Goal: Task Accomplishment & Management: Complete application form

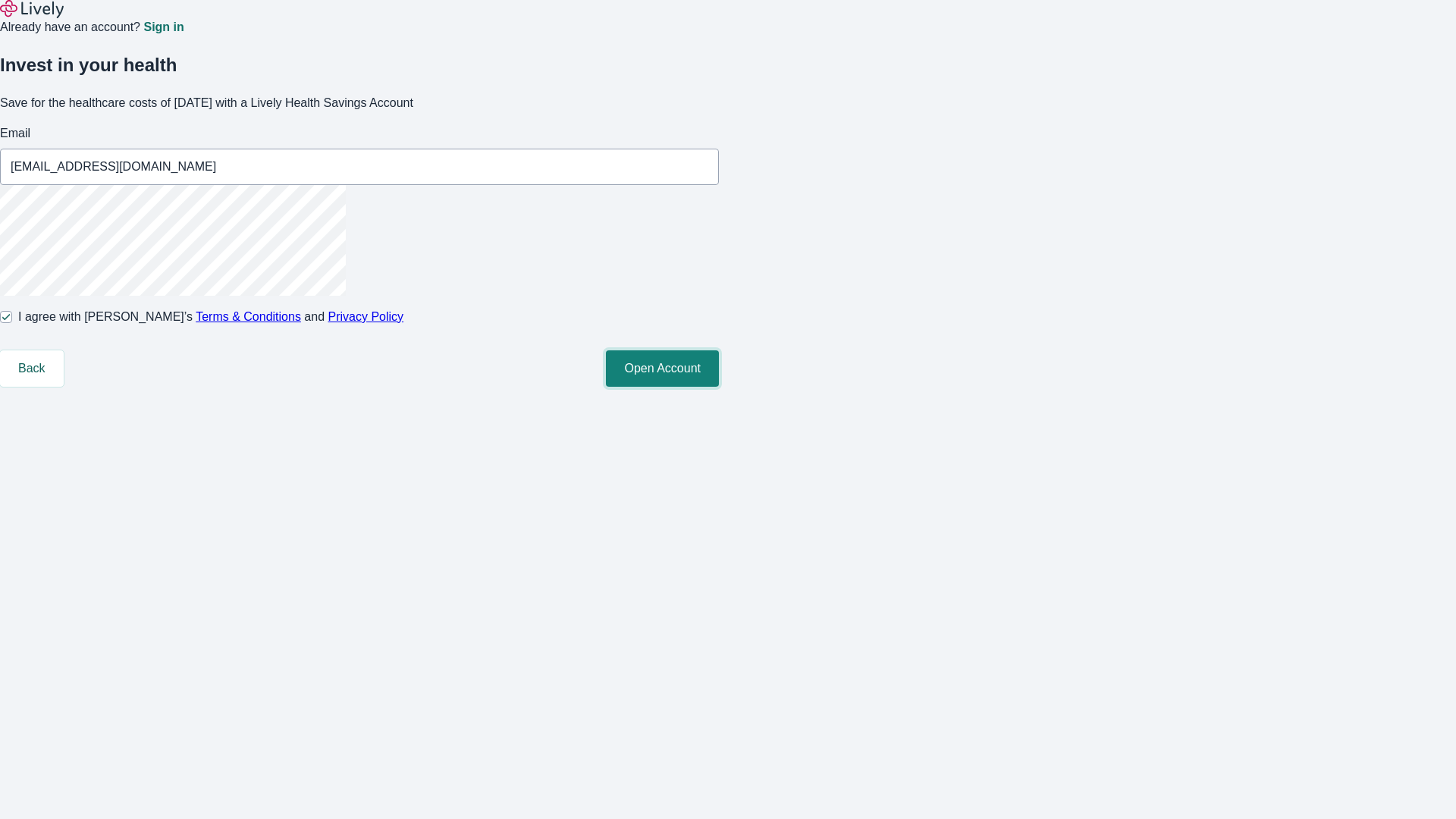
click at [719, 387] on button "Open Account" at bounding box center [662, 368] width 113 height 36
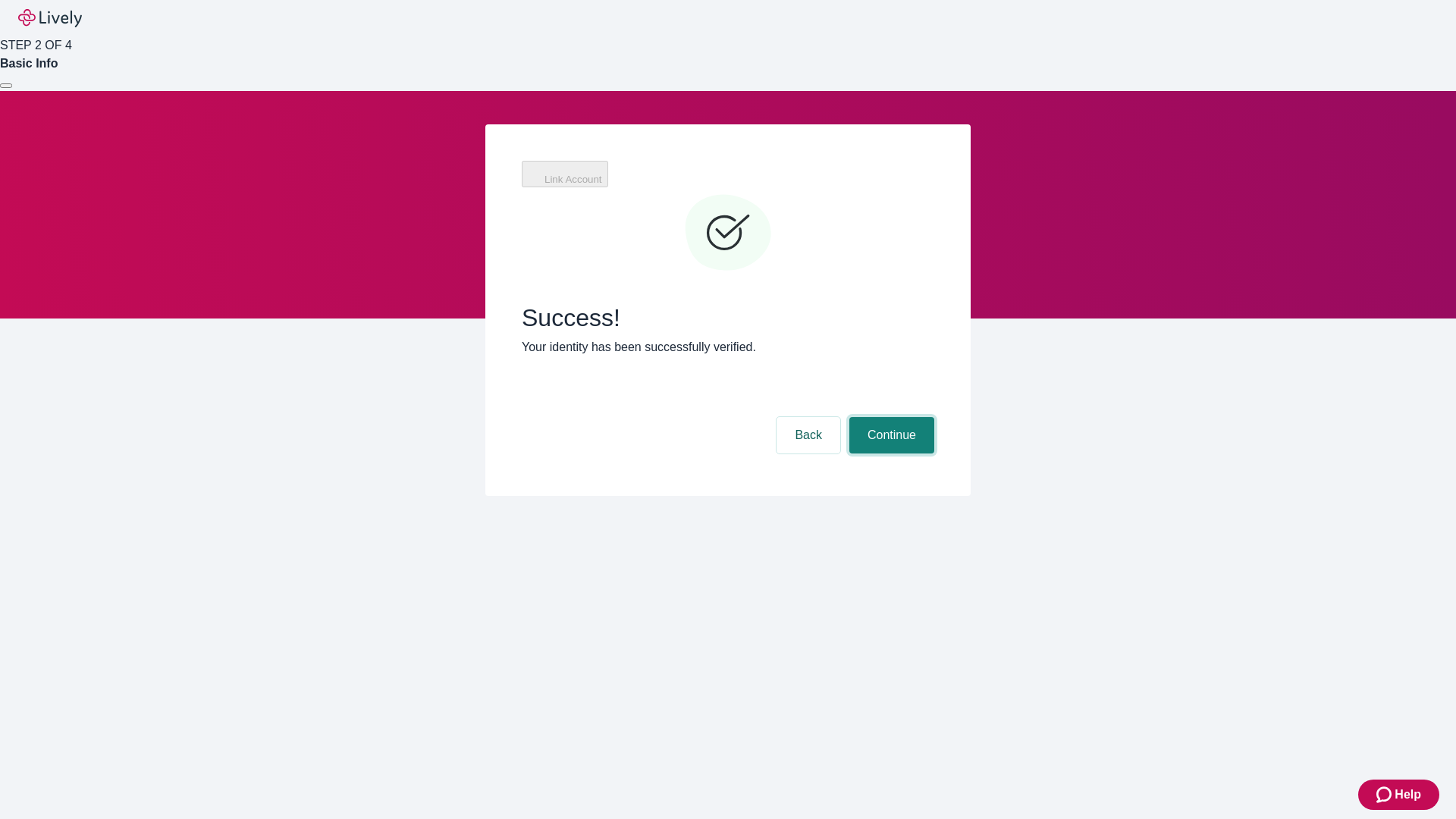
click at [890, 417] on button "Continue" at bounding box center [891, 435] width 85 height 36
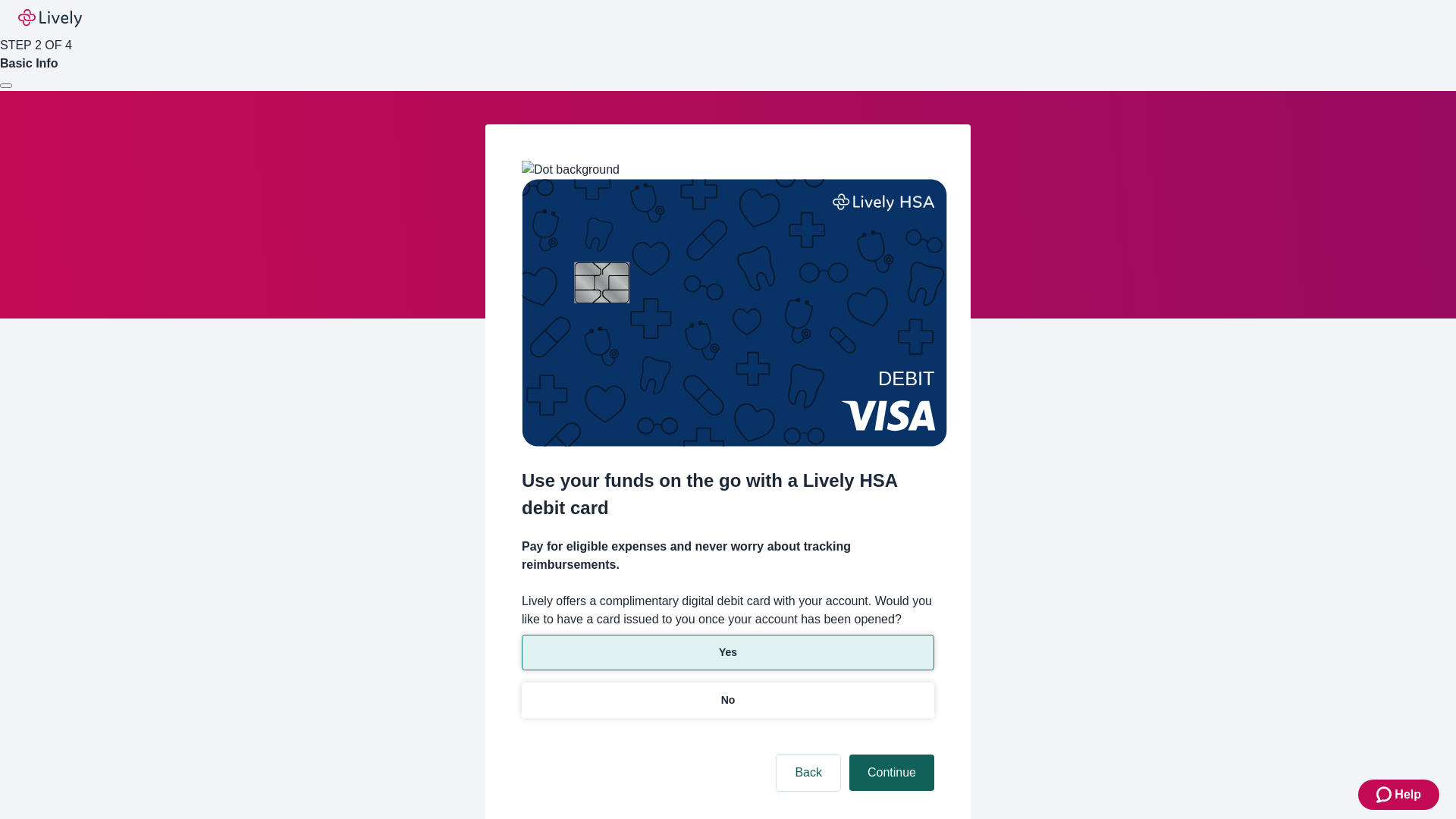
click at [728, 644] on p "Yes" at bounding box center [728, 652] width 18 height 16
click at [890, 755] on button "Continue" at bounding box center [891, 772] width 85 height 36
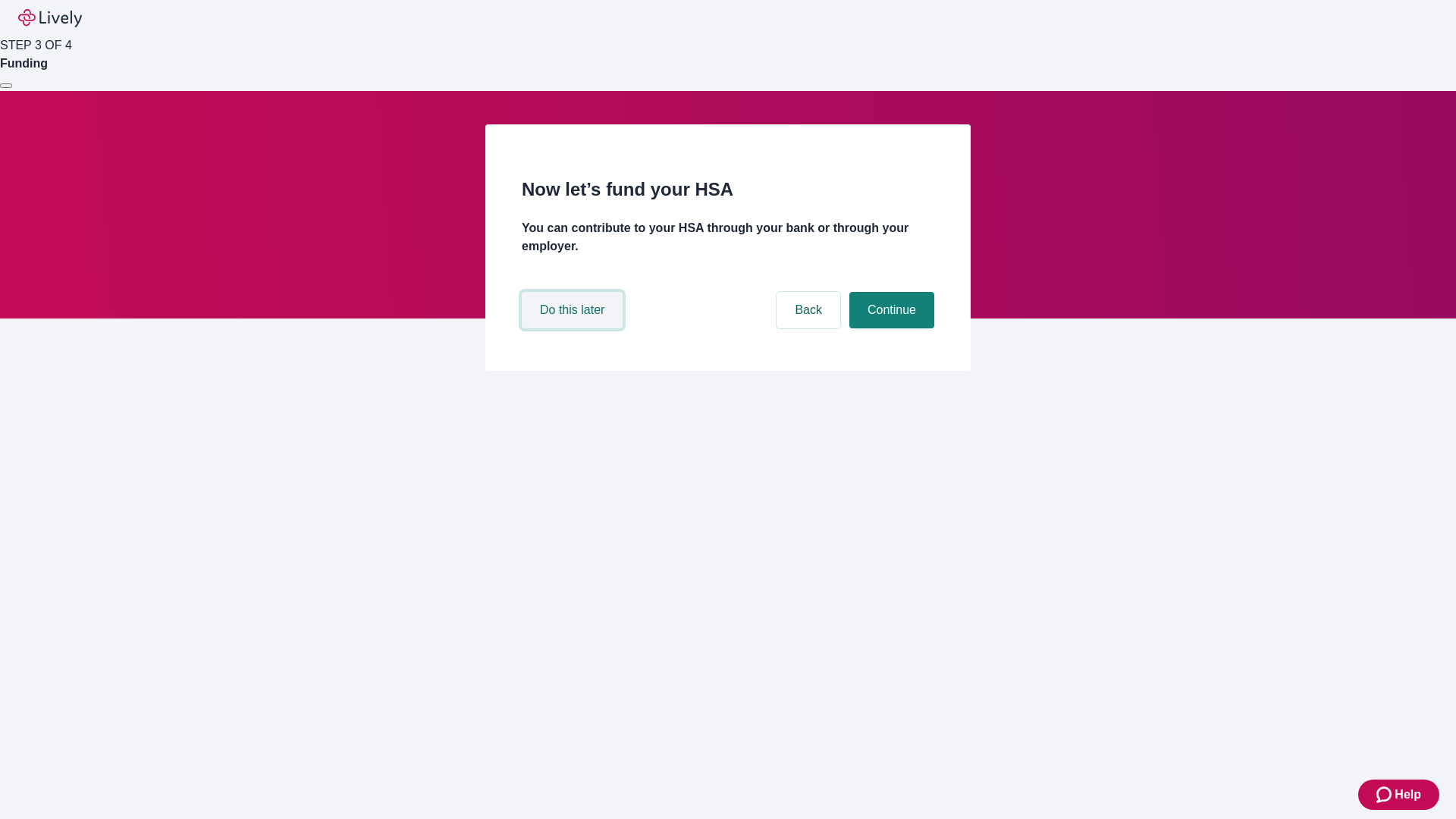
click at [574, 328] on button "Do this later" at bounding box center [572, 310] width 101 height 36
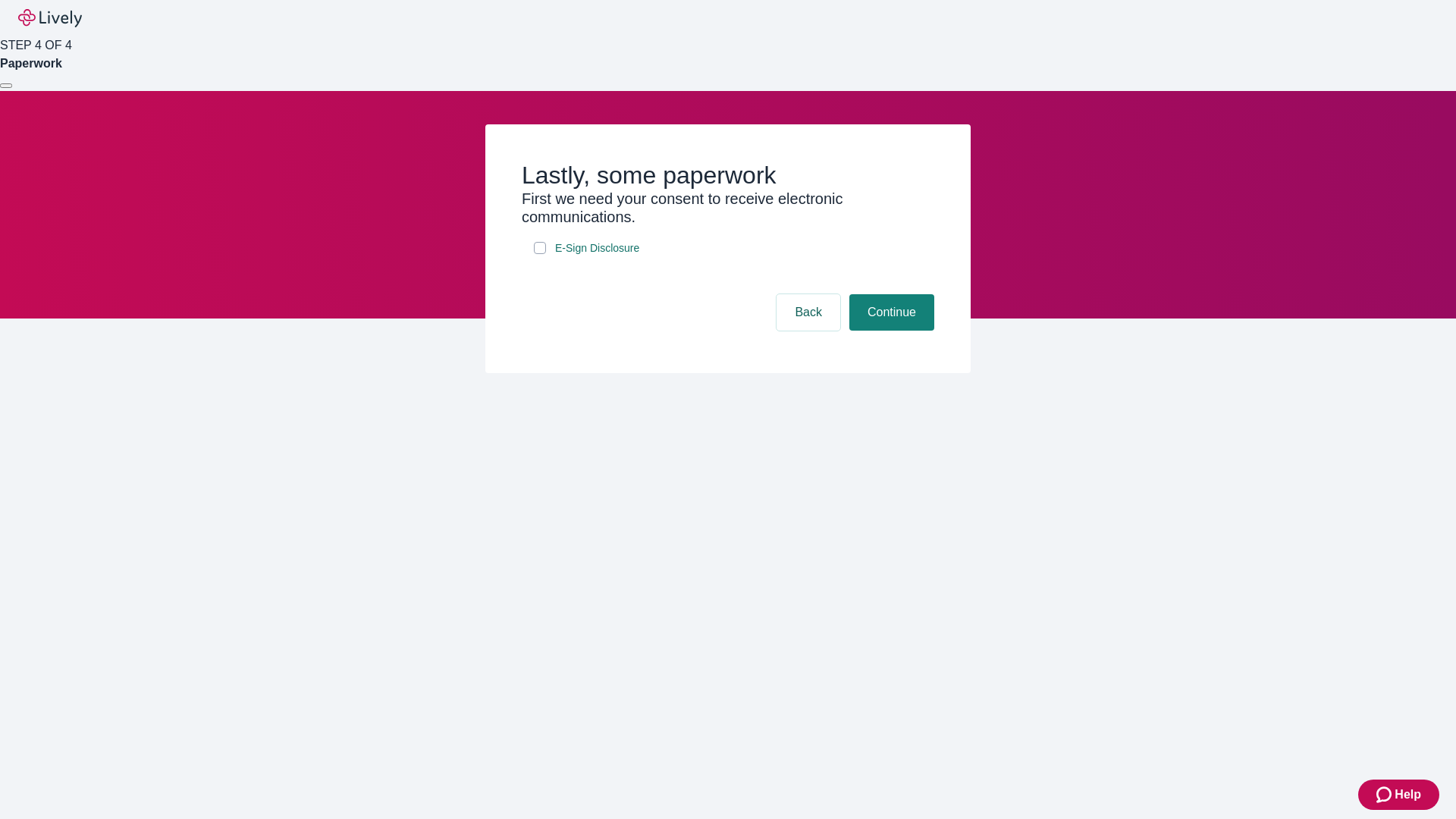
click at [540, 254] on input "E-Sign Disclosure" at bounding box center [540, 248] width 12 height 12
checkbox input "true"
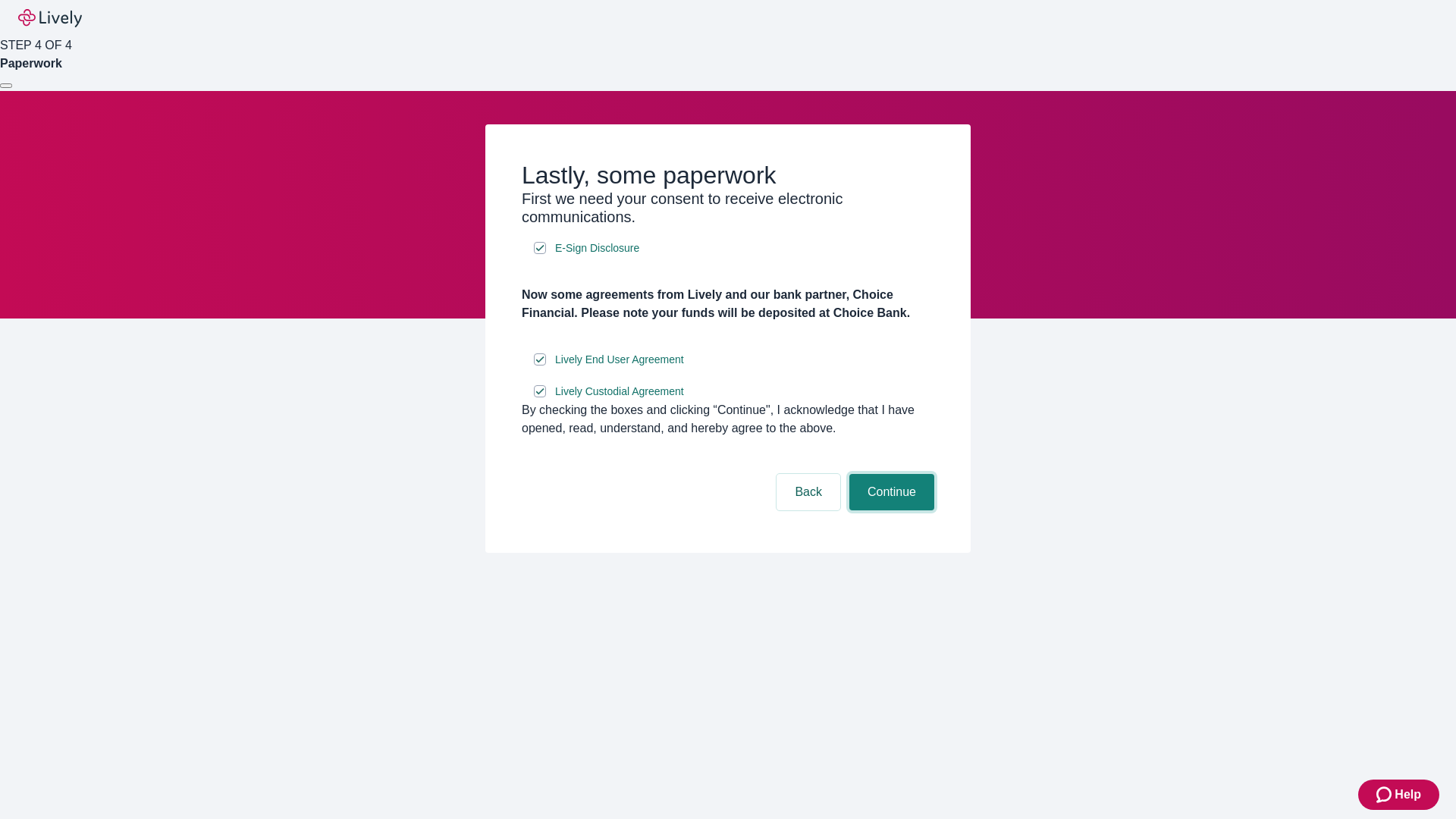
click at [890, 510] on button "Continue" at bounding box center [891, 491] width 85 height 36
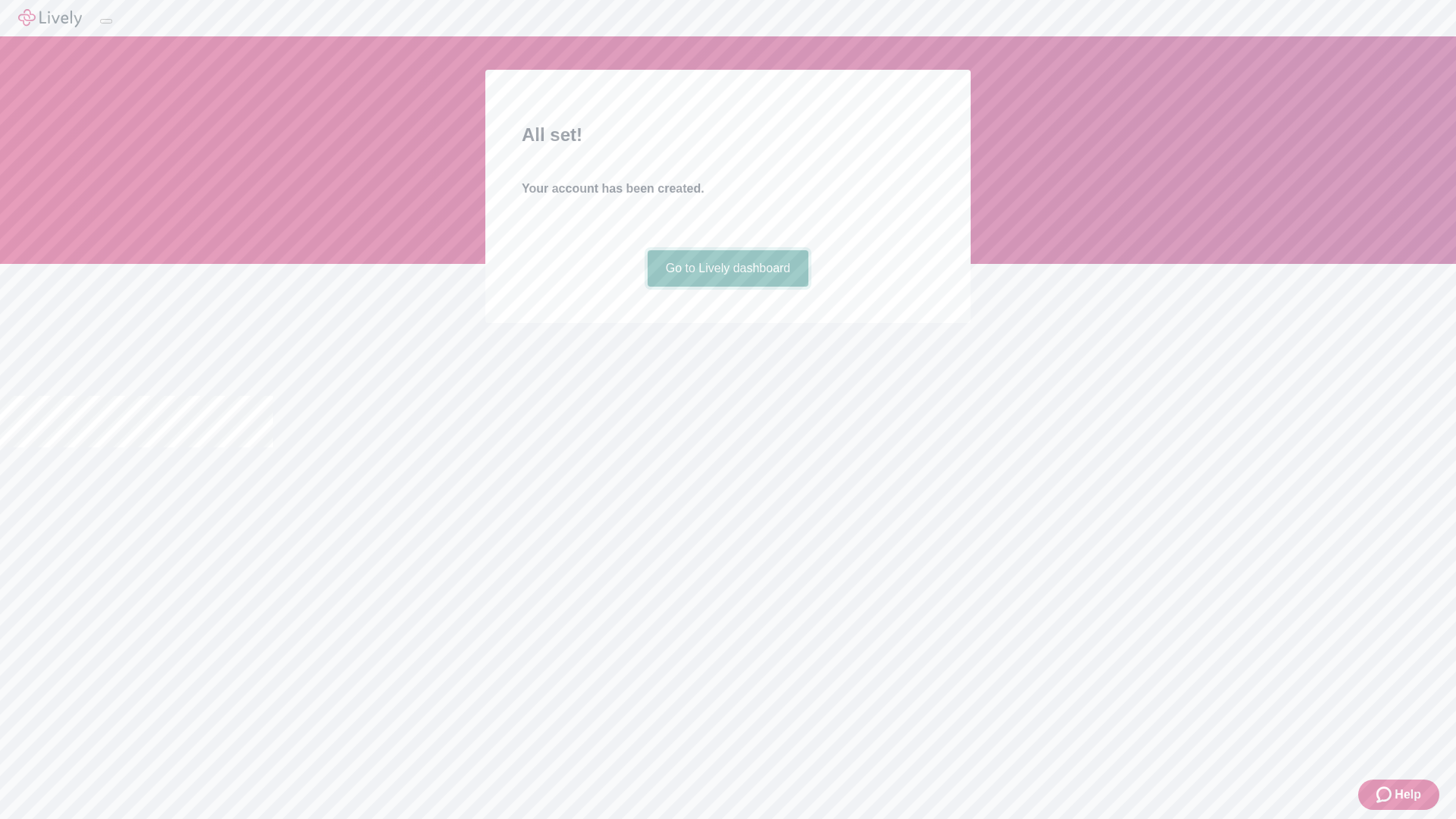
click at [728, 286] on link "Go to Lively dashboard" at bounding box center [728, 268] width 162 height 36
